Goal: Navigation & Orientation: Find specific page/section

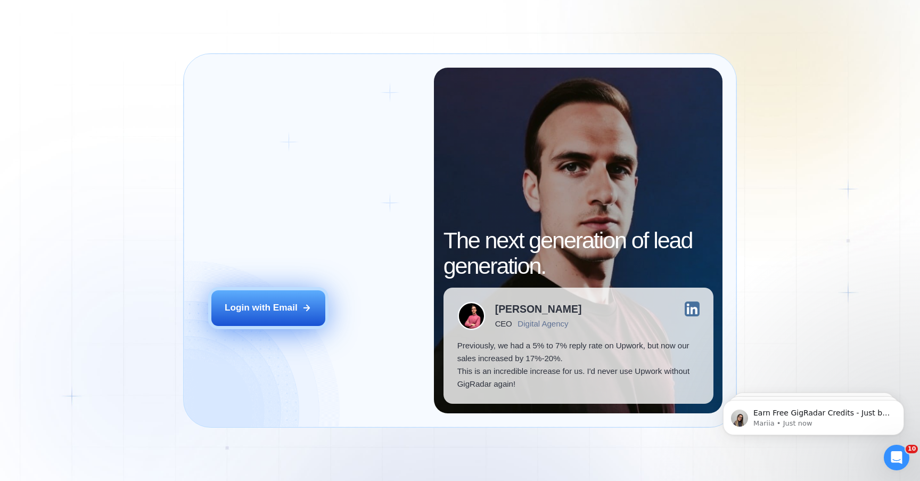
click at [227, 293] on button "Login with Email" at bounding box center [268, 308] width 114 height 36
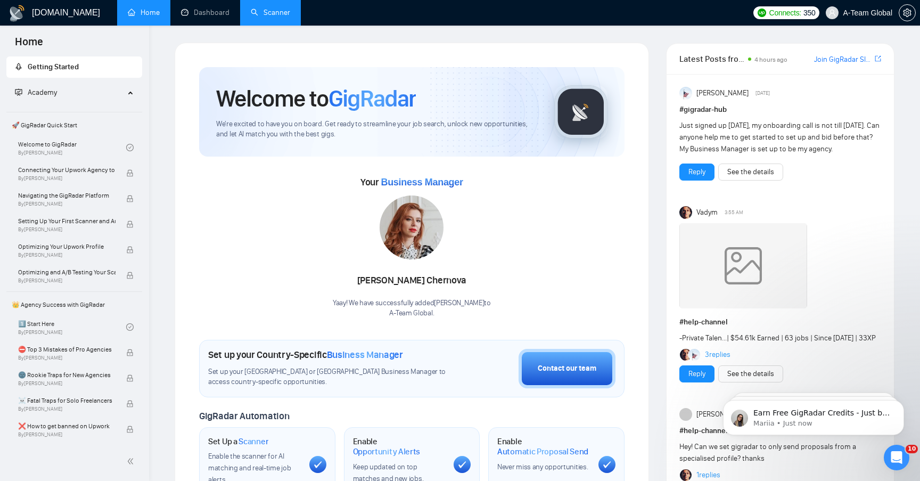
click at [261, 17] on link "Scanner" at bounding box center [270, 12] width 39 height 9
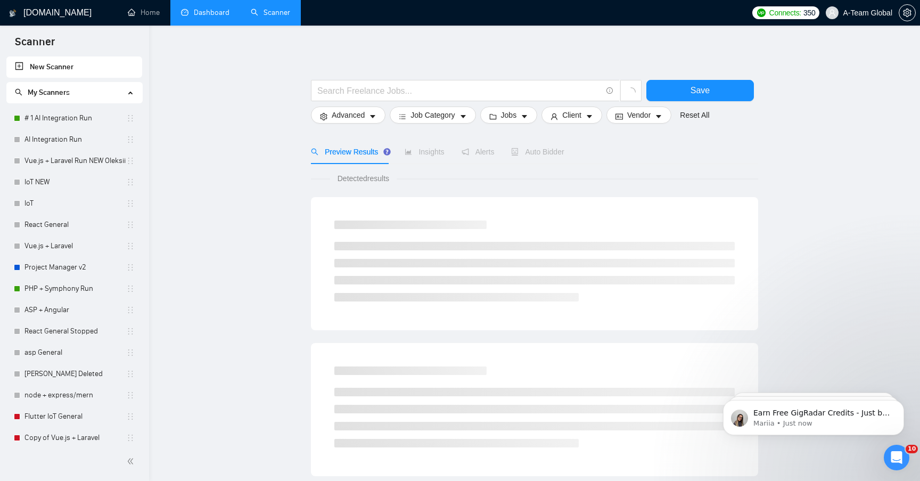
click at [214, 16] on link "Dashboard" at bounding box center [205, 12] width 48 height 9
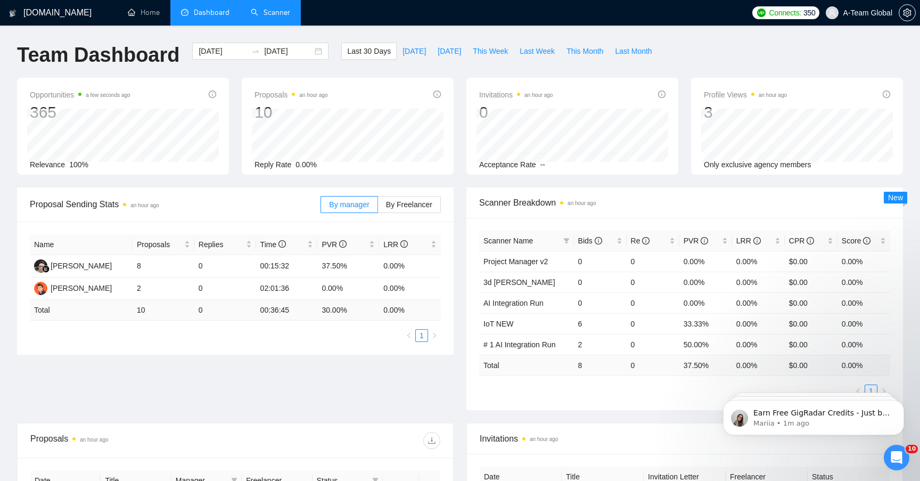
click at [269, 11] on link "Scanner" at bounding box center [270, 12] width 39 height 9
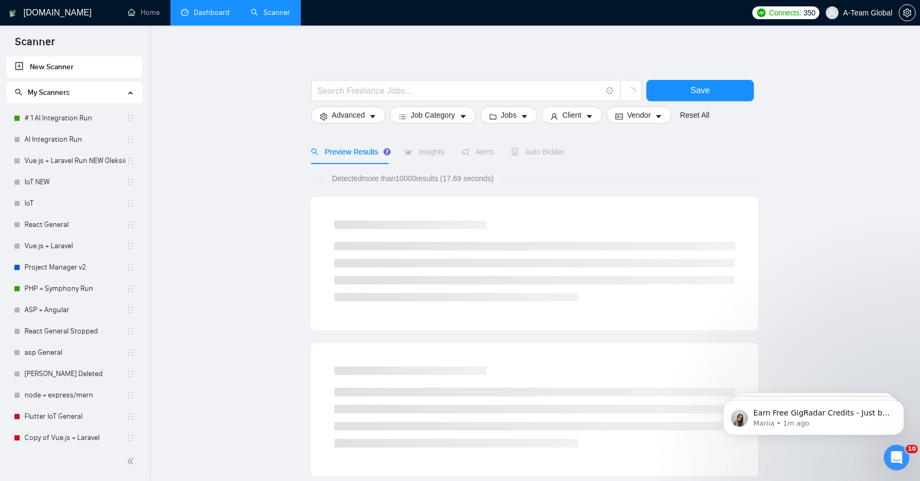
click at [216, 17] on link "Dashboard" at bounding box center [205, 12] width 48 height 9
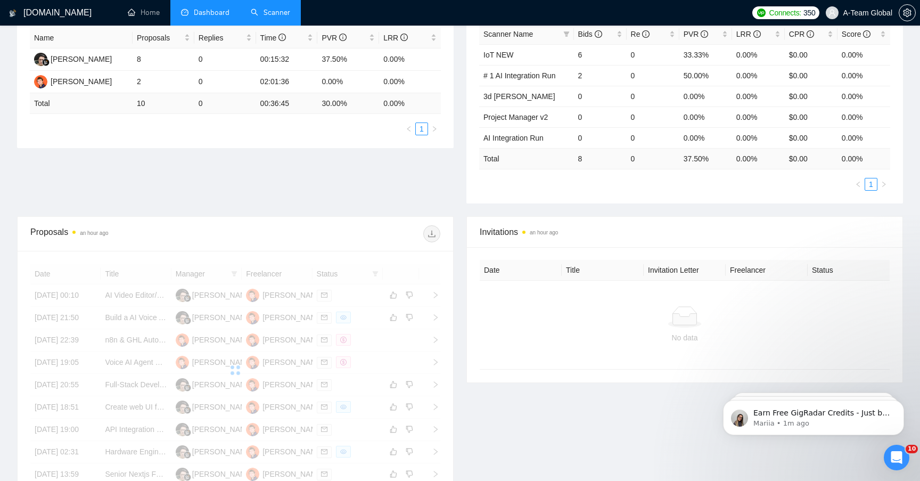
scroll to position [207, 0]
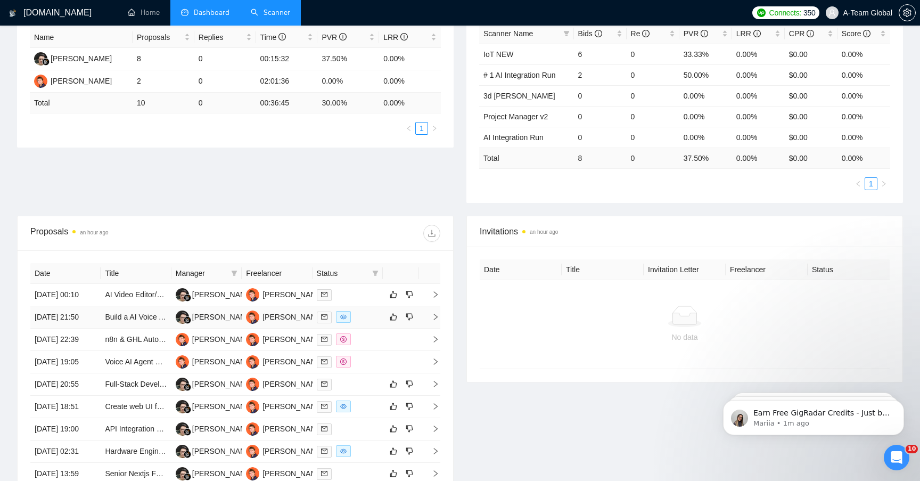
click at [434, 320] on icon "right" at bounding box center [435, 316] width 7 height 7
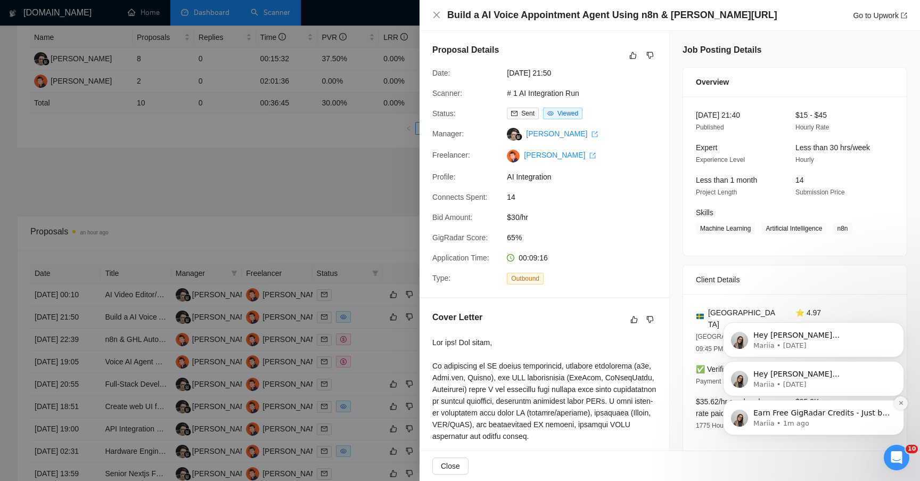
click at [900, 403] on icon "Dismiss notification" at bounding box center [901, 403] width 6 height 6
click at [900, 403] on icon "Dismiss notification" at bounding box center [900, 403] width 5 height 5
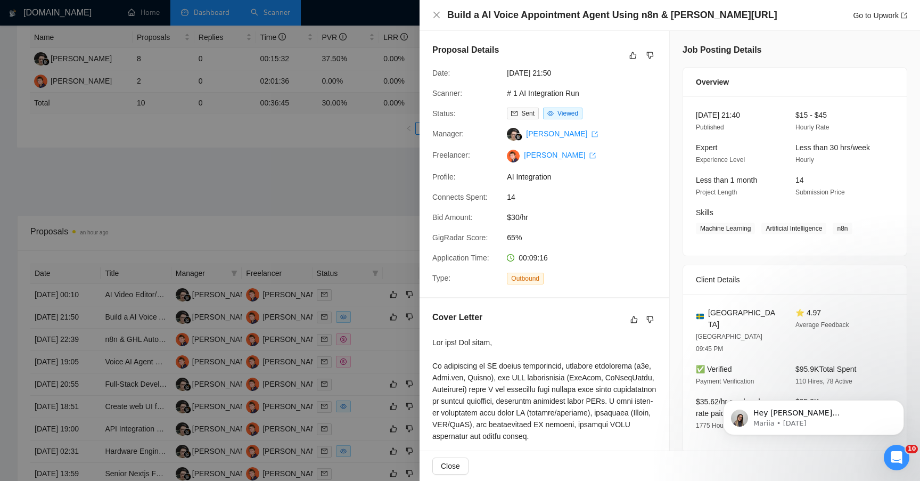
click at [900, 403] on icon "Dismiss notification" at bounding box center [900, 403] width 5 height 5
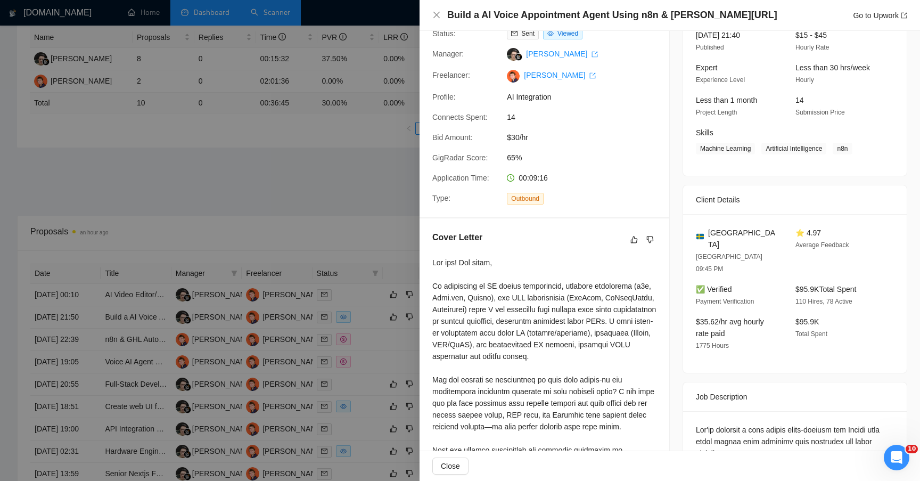
scroll to position [79, 0]
click at [573, 75] on link "Oleksii Kotliar" at bounding box center [560, 76] width 72 height 9
